Goal: Book appointment/travel/reservation

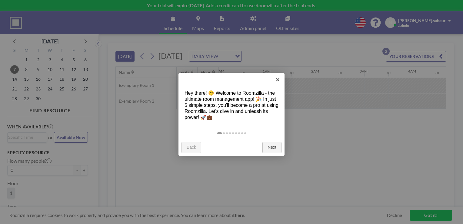
scroll to position [0, 897]
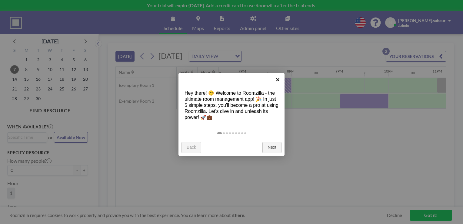
click at [279, 79] on link "×" at bounding box center [278, 80] width 14 height 14
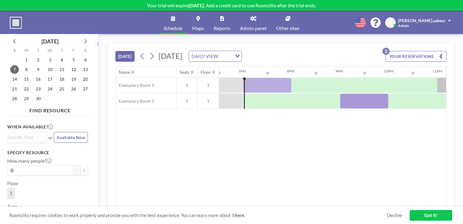
click at [408, 56] on button "YOUR RESERVATIONS 2" at bounding box center [416, 56] width 61 height 11
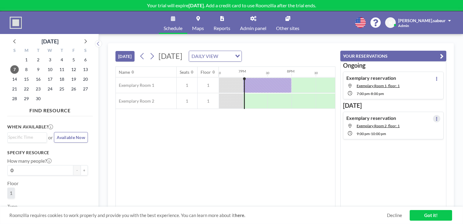
click at [435, 117] on button at bounding box center [436, 118] width 7 height 7
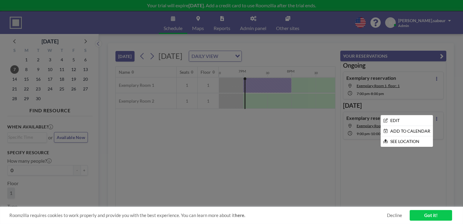
click at [266, 162] on div at bounding box center [231, 112] width 463 height 224
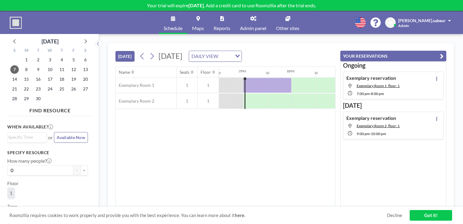
click at [16, 24] on img at bounding box center [16, 23] width 12 height 12
click at [17, 25] on img at bounding box center [16, 23] width 12 height 12
click at [25, 138] on input "Search for option" at bounding box center [25, 137] width 35 height 7
click at [19, 155] on li "8:00 pm" at bounding box center [27, 158] width 38 height 10
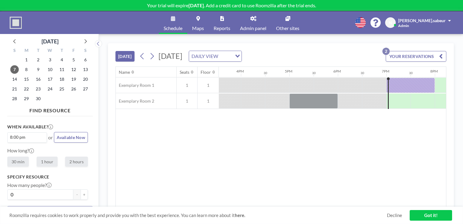
scroll to position [0, 936]
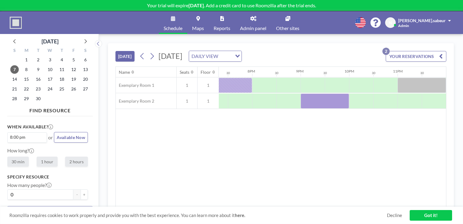
drag, startPoint x: 88, startPoint y: 143, endPoint x: 88, endPoint y: 150, distance: 7.0
click at [88, 150] on div "When available? 8:00 pm Loading... or Available Now How long? 30 min 1 hour 2 h…" at bounding box center [49, 160] width 85 height 82
click at [36, 135] on input "Search for option" at bounding box center [35, 137] width 16 height 7
click at [78, 138] on span "Available Now" at bounding box center [71, 137] width 28 height 5
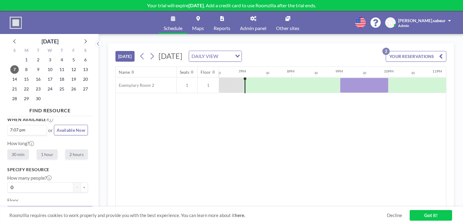
scroll to position [0, 0]
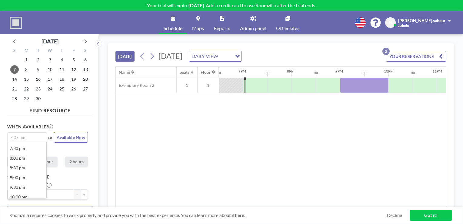
click at [12, 138] on div "7:07 pm" at bounding box center [26, 136] width 36 height 8
click at [25, 157] on li "8:00 pm" at bounding box center [27, 158] width 38 height 10
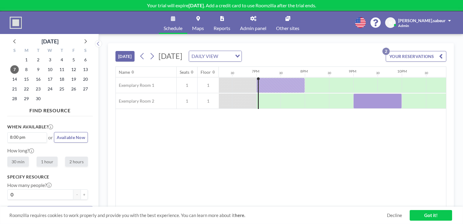
scroll to position [0, 936]
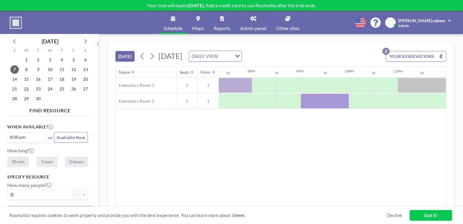
click at [74, 138] on span "Available Now" at bounding box center [71, 137] width 28 height 5
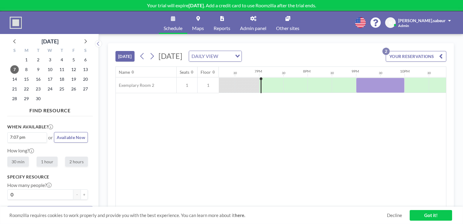
scroll to position [0, 897]
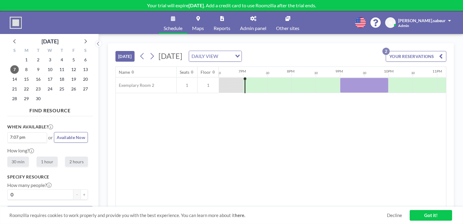
click at [76, 138] on span "Available Now" at bounding box center [71, 137] width 28 height 5
click at [49, 126] on icon at bounding box center [50, 126] width 5 height 5
click at [35, 189] on input "0" at bounding box center [40, 194] width 66 height 10
click at [50, 182] on span at bounding box center [49, 185] width 5 height 6
click at [39, 172] on div "When available? 7:07 pm Loading... or Available Now How long? 30 min 1 hour 2 h…" at bounding box center [49, 160] width 85 height 82
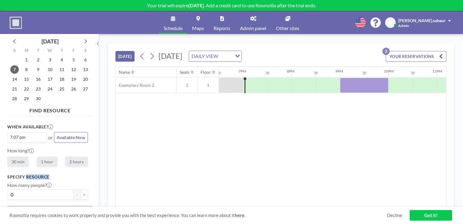
click at [39, 172] on div "When available? 7:07 pm Loading... or Available Now How long? 30 min 1 hour 2 h…" at bounding box center [49, 160] width 85 height 82
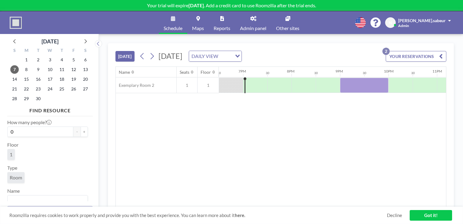
scroll to position [69, 0]
click at [11, 152] on span "1" at bounding box center [11, 148] width 8 height 11
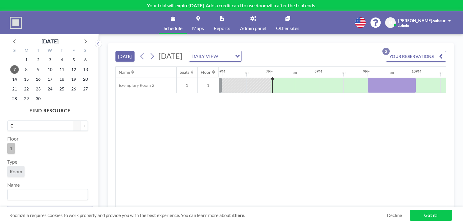
scroll to position [0, 897]
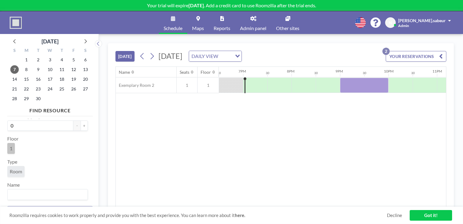
click at [11, 152] on span "1" at bounding box center [11, 148] width 8 height 11
click at [16, 170] on span "Room" at bounding box center [16, 171] width 12 height 6
click at [18, 192] on input "Search for option" at bounding box center [46, 194] width 76 height 8
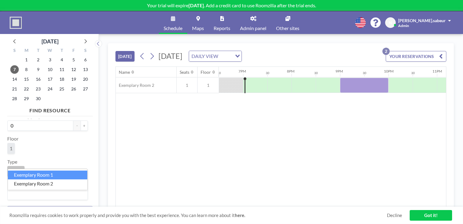
click at [135, 158] on div "Name Seats Floor 12AM 30 1AM 30 2AM 30 3AM 30 4AM 30 5AM 30 6AM 30 7AM 30 8AM 3…" at bounding box center [281, 137] width 330 height 140
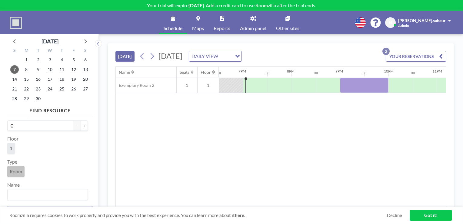
click at [253, 23] on link "Admin panel" at bounding box center [253, 22] width 36 height 23
